Goal: Information Seeking & Learning: Find specific fact

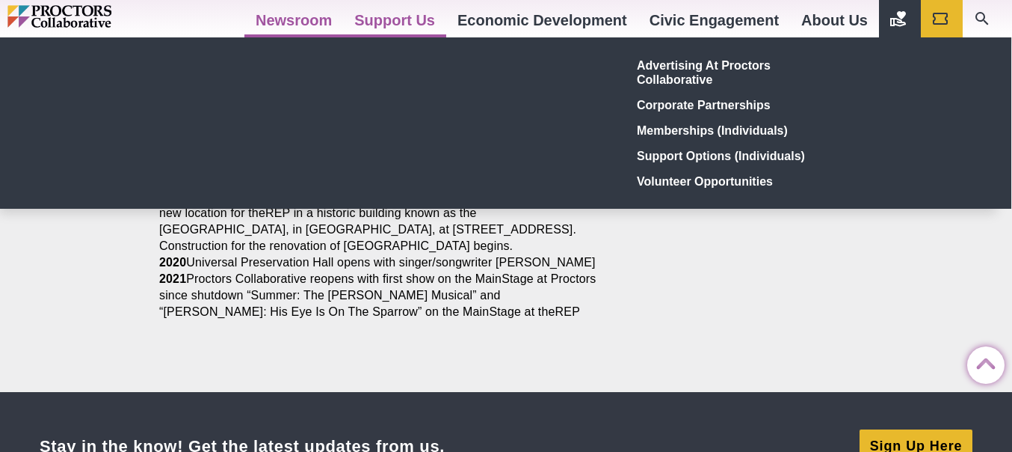
scroll to position [2069, 0]
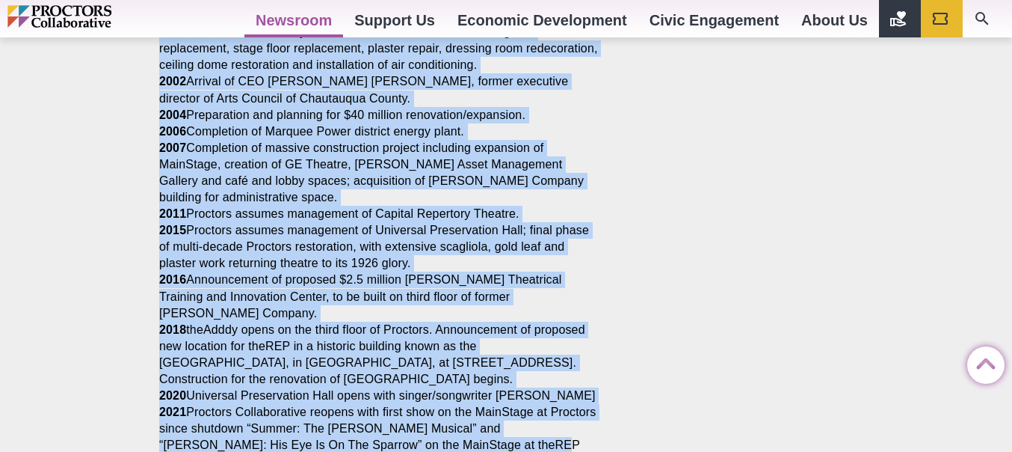
drag, startPoint x: 151, startPoint y: 114, endPoint x: 529, endPoint y: 394, distance: 470.5
copy section "210 loremipsu, 702,629 dolorsi, $56 ametcon adipis elitse doe tempor Incididu u…"
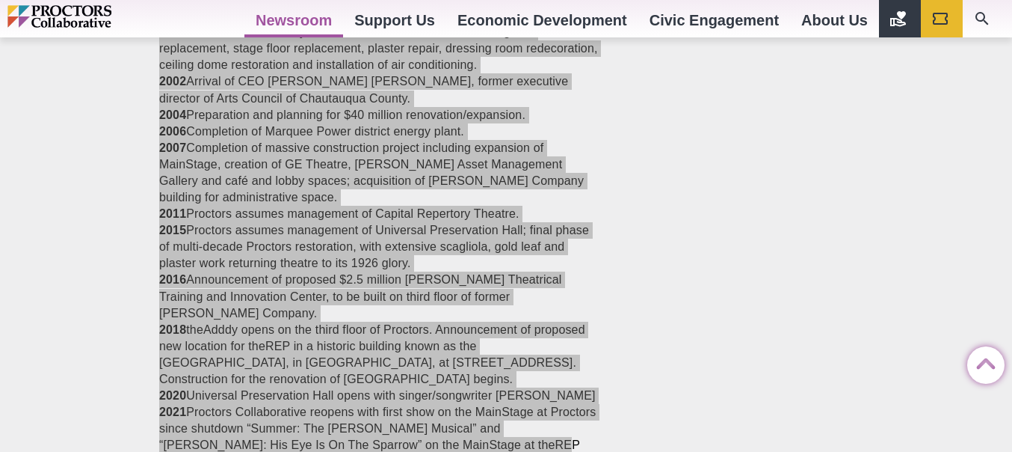
drag, startPoint x: 388, startPoint y: 126, endPoint x: 325, endPoint y: 156, distance: 69.6
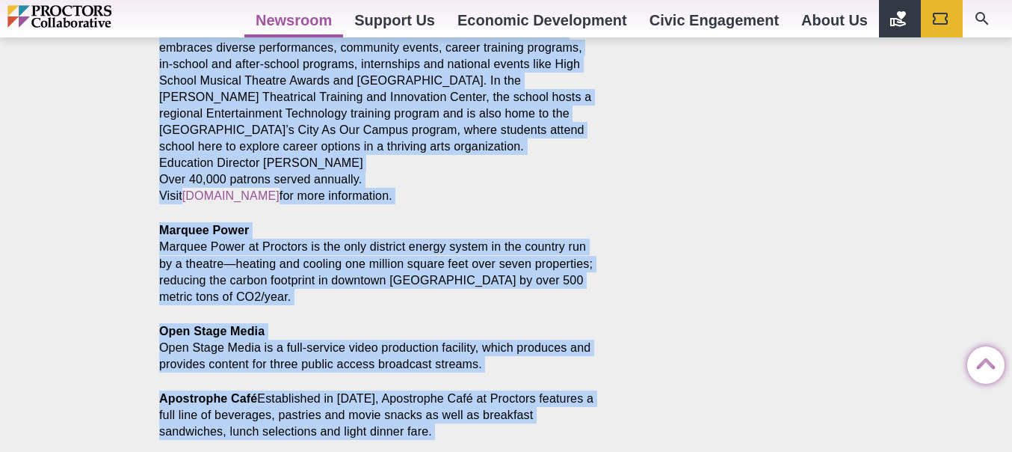
scroll to position [1172, 0]
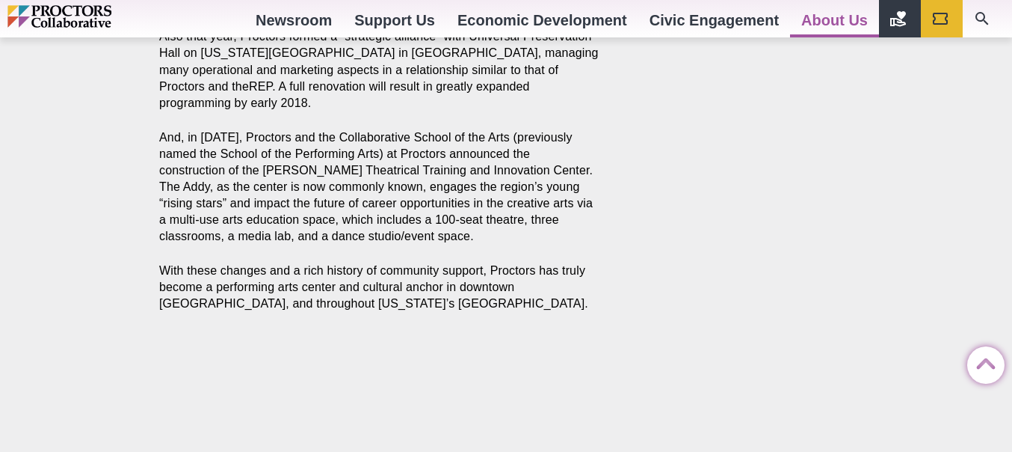
scroll to position [3294, 0]
